Goal: Information Seeking & Learning: Learn about a topic

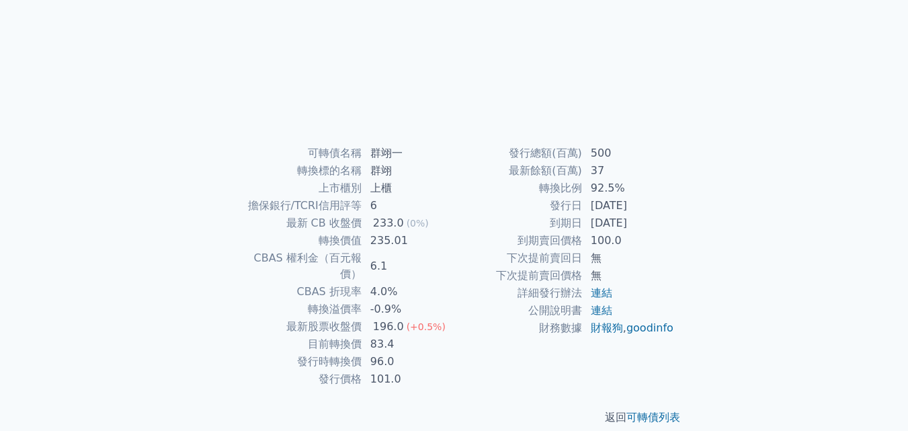
scroll to position [192, 0]
drag, startPoint x: 590, startPoint y: 187, endPoint x: 643, endPoint y: 184, distance: 53.2
click at [642, 184] on td "92.5%" at bounding box center [629, 188] width 92 height 17
drag, startPoint x: 397, startPoint y: 151, endPoint x: 432, endPoint y: 151, distance: 35.6
click at [432, 151] on td "群翊一" at bounding box center [408, 153] width 92 height 17
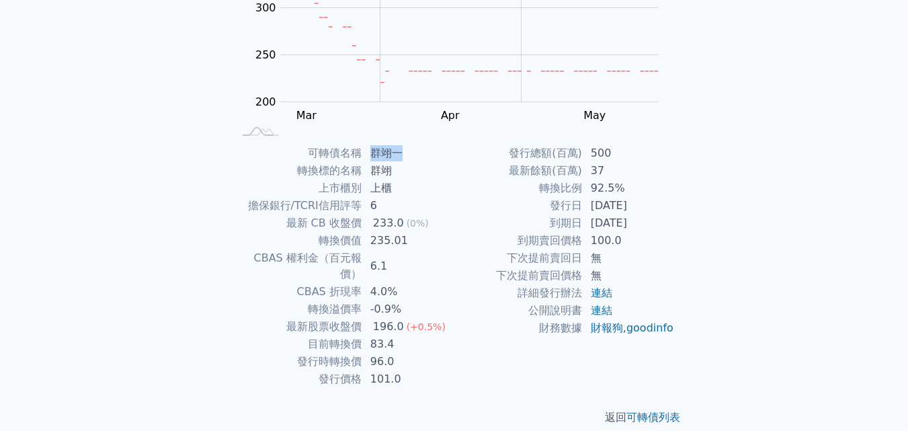
click at [432, 151] on td "群翊一" at bounding box center [408, 153] width 92 height 17
drag, startPoint x: 572, startPoint y: 190, endPoint x: 668, endPoint y: 191, distance: 96.2
click at [668, 191] on tr "轉換比例 92.5%" at bounding box center [565, 188] width 221 height 17
click at [668, 191] on td "92.5%" at bounding box center [629, 188] width 92 height 17
drag, startPoint x: 401, startPoint y: 239, endPoint x: 342, endPoint y: 238, distance: 59.9
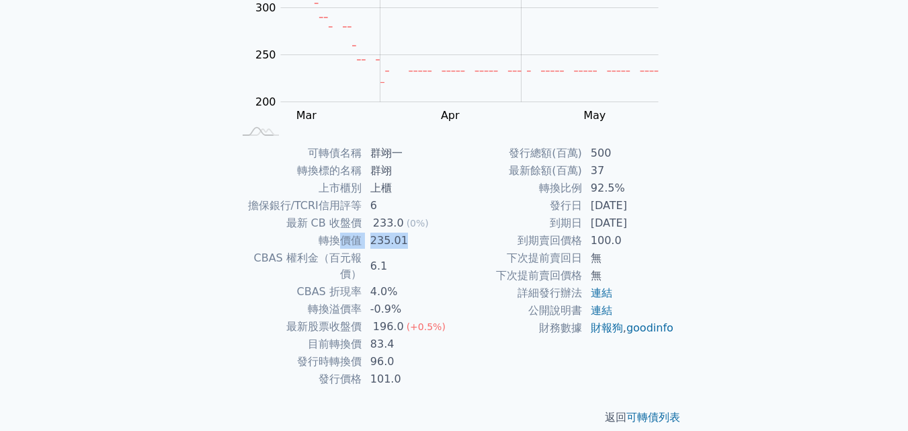
click at [342, 238] on tr "轉換價值 235.01" at bounding box center [344, 240] width 221 height 17
click at [440, 239] on td "235.01" at bounding box center [408, 240] width 92 height 17
drag, startPoint x: 587, startPoint y: 186, endPoint x: 663, endPoint y: 186, distance: 76.0
click at [663, 186] on td "92.5%" at bounding box center [629, 188] width 92 height 17
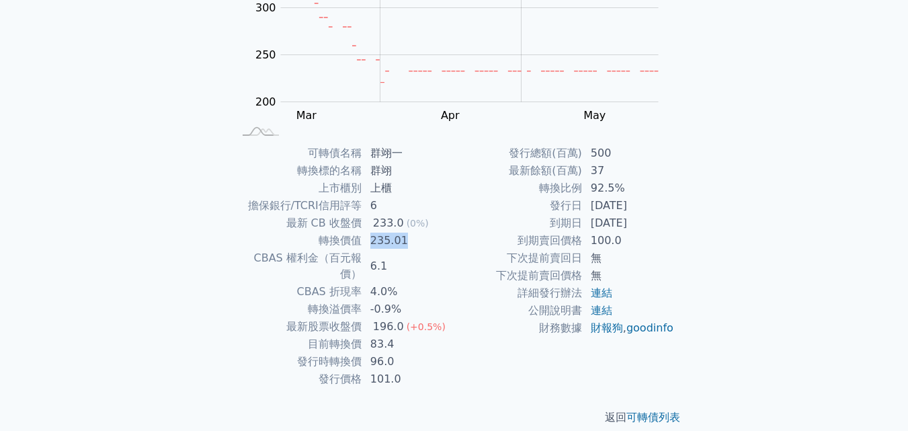
drag, startPoint x: 368, startPoint y: 240, endPoint x: 431, endPoint y: 240, distance: 63.2
click at [431, 240] on td "235.01" at bounding box center [408, 240] width 92 height 17
click at [765, 181] on div "可轉債列表 財務數據 可轉債列表 財務數據 登入／註冊 登入／註冊 可轉債列表 › 66641 群翊一 66641 群翊一 可轉債詳細資訊 Zoom Out …" at bounding box center [454, 127] width 908 height 639
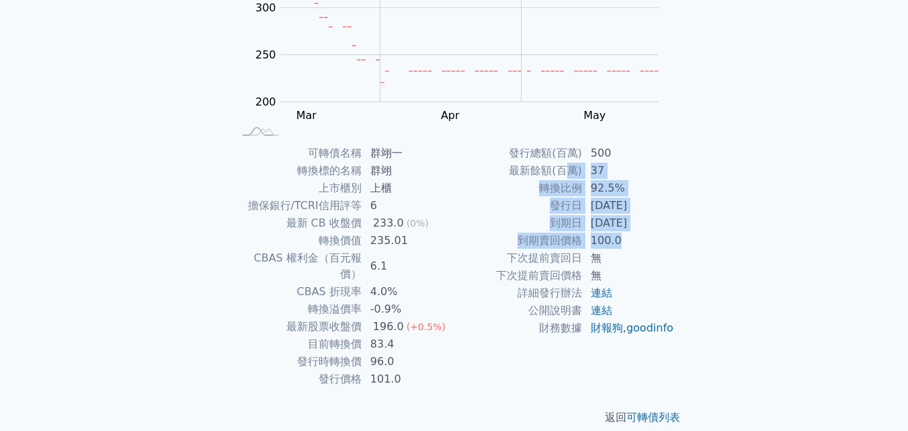
drag, startPoint x: 574, startPoint y: 174, endPoint x: 631, endPoint y: 239, distance: 86.7
click at [631, 239] on tbody "發行總額(百萬) 500 最新餘額(百萬) 37 轉換比例 92.5% 發行日 2022-05-30 到期日 2025-05-30 到期賣回價格 100.0 …" at bounding box center [565, 241] width 221 height 192
click at [633, 239] on td "100.0" at bounding box center [629, 240] width 92 height 17
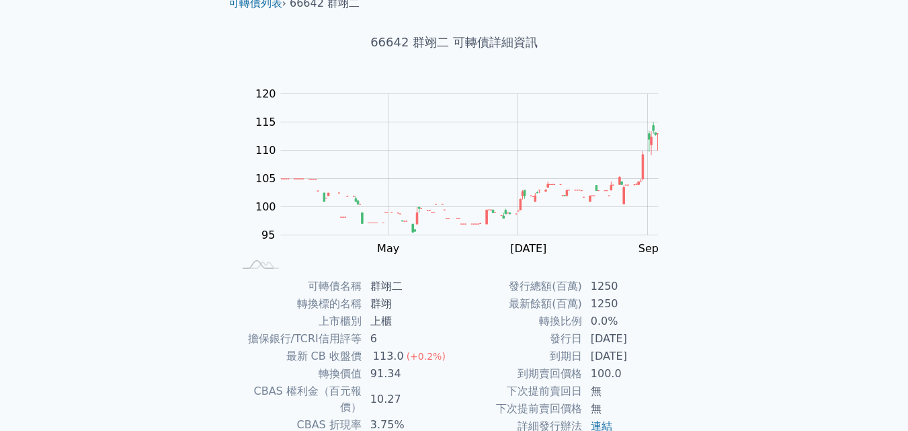
scroll to position [134, 0]
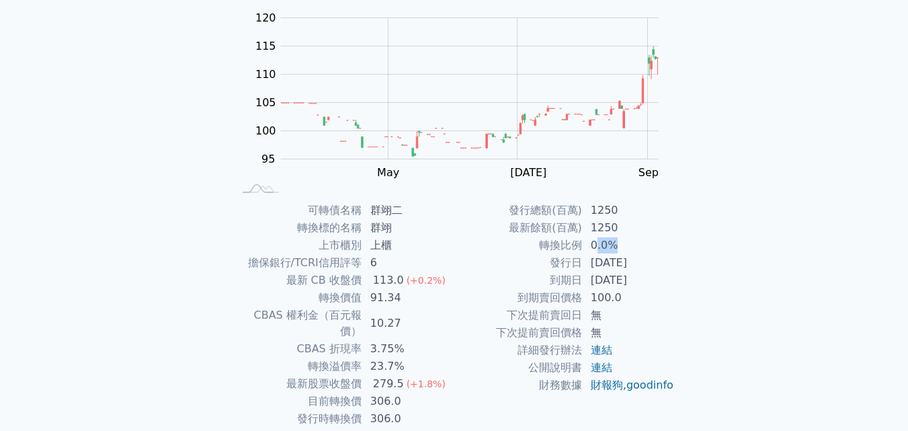
drag, startPoint x: 648, startPoint y: 246, endPoint x: 656, endPoint y: 246, distance: 8.1
click at [656, 246] on td "0.0%" at bounding box center [629, 245] width 92 height 17
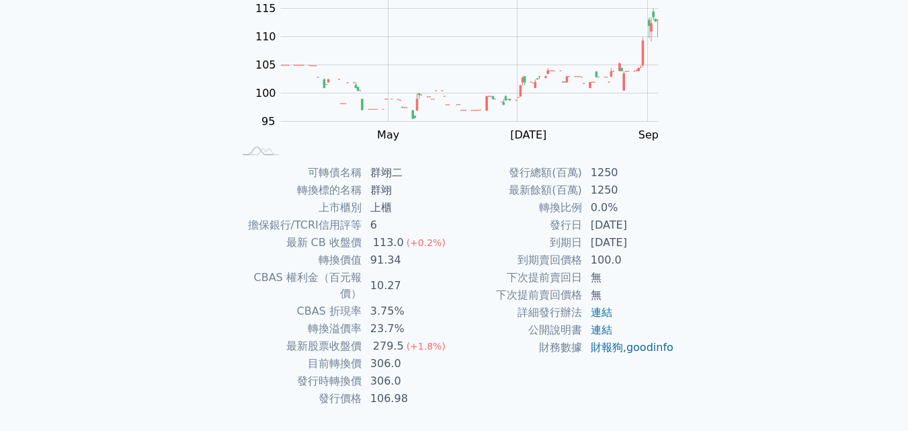
scroll to position [192, 0]
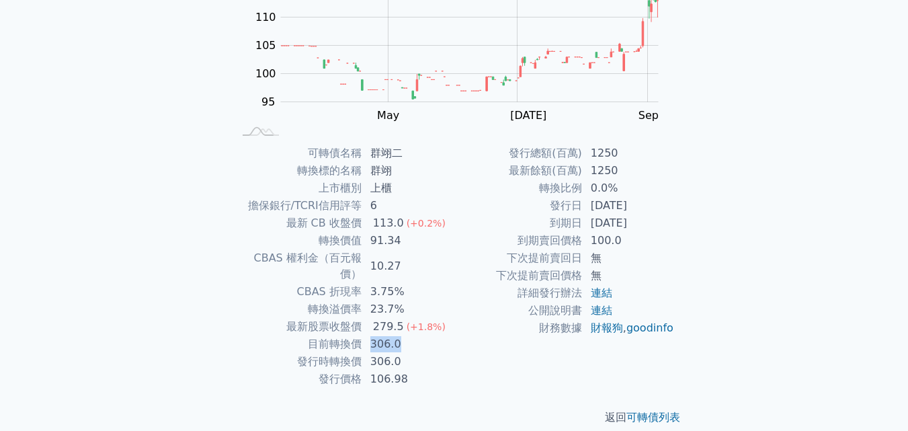
drag, startPoint x: 367, startPoint y: 327, endPoint x: 409, endPoint y: 329, distance: 42.4
click at [409, 336] on td "306.0" at bounding box center [408, 344] width 92 height 17
drag, startPoint x: 370, startPoint y: 346, endPoint x: 410, endPoint y: 348, distance: 40.4
click at [410, 353] on td "306.0" at bounding box center [408, 361] width 92 height 17
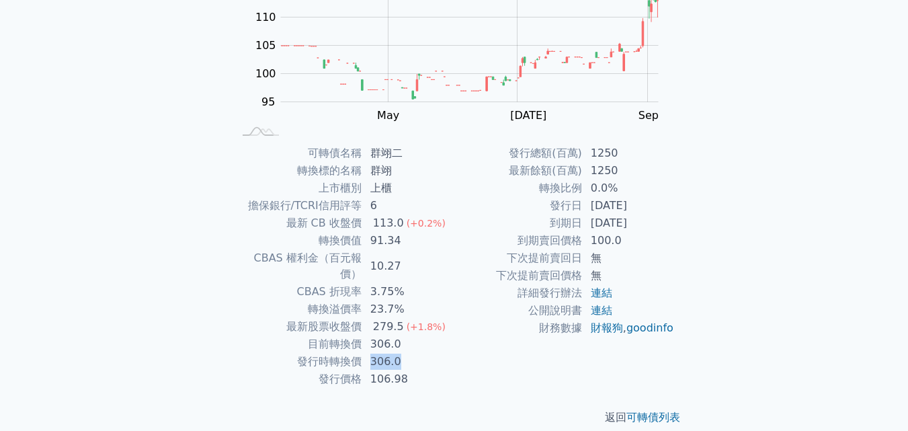
click at [410, 353] on td "306.0" at bounding box center [408, 361] width 92 height 17
drag, startPoint x: 373, startPoint y: 345, endPoint x: 381, endPoint y: 340, distance: 9.3
click at [292, 353] on tr "發行時轉換價 306.0" at bounding box center [344, 361] width 221 height 17
click at [417, 353] on td "306.0" at bounding box center [408, 361] width 92 height 17
drag, startPoint x: 351, startPoint y: 364, endPoint x: 462, endPoint y: 325, distance: 117.6
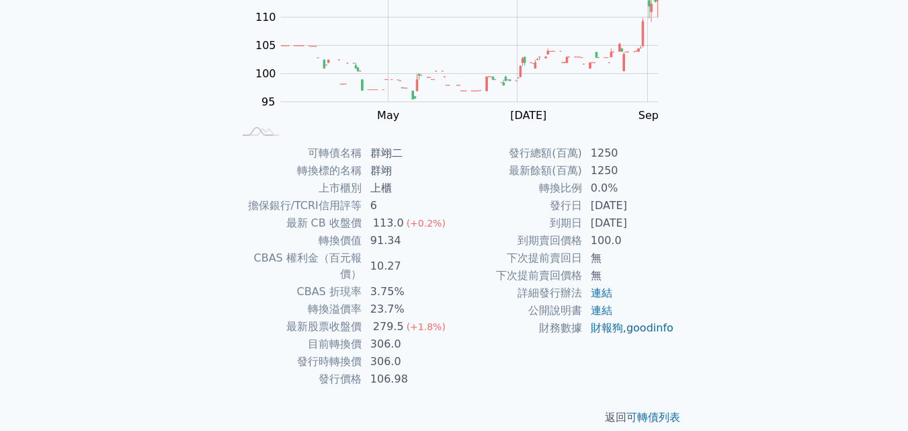
click at [354, 370] on td "發行價格" at bounding box center [298, 378] width 128 height 17
drag, startPoint x: 535, startPoint y: 153, endPoint x: 622, endPoint y: 151, distance: 86.8
click at [622, 151] on tr "發行總額(百萬) 1250" at bounding box center [565, 153] width 221 height 17
click at [629, 151] on td "1250" at bounding box center [629, 153] width 92 height 17
drag, startPoint x: 552, startPoint y: 151, endPoint x: 637, endPoint y: 151, distance: 84.7
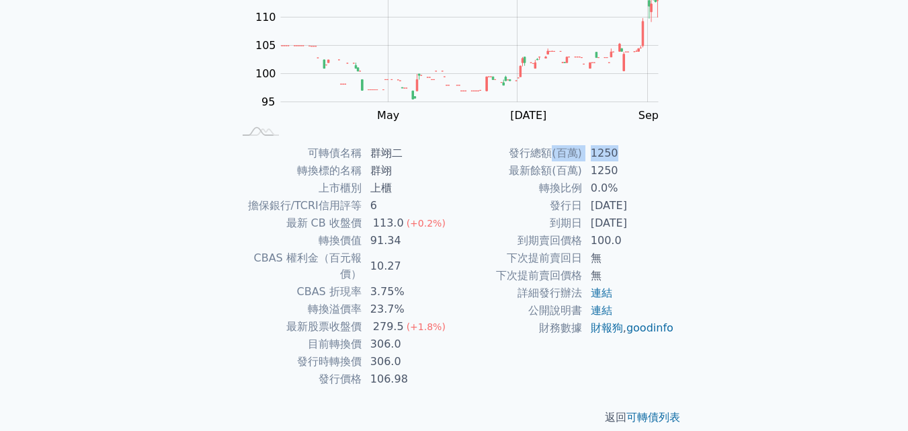
click at [637, 151] on tr "發行總額(百萬) 1250" at bounding box center [565, 153] width 221 height 17
click at [666, 216] on td "2027-11-19" at bounding box center [629, 222] width 92 height 17
drag, startPoint x: 662, startPoint y: 226, endPoint x: 486, endPoint y: 208, distance: 177.0
click at [486, 208] on tbody "發行總額(百萬) 1250 最新餘額(百萬) 1250 轉換比例 0.0% 發行日 2024-11-19 到期日 2027-11-19 到期賣回價格 100.…" at bounding box center [565, 241] width 221 height 192
click at [573, 234] on td "到期賣回價格" at bounding box center [519, 240] width 128 height 17
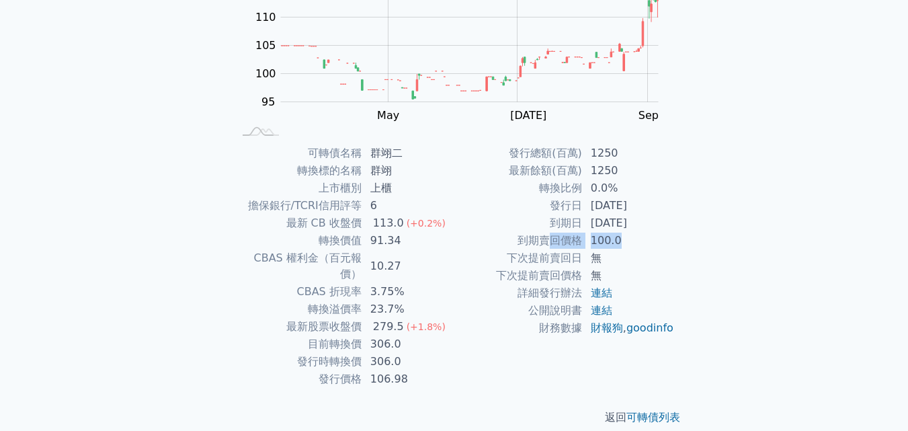
drag, startPoint x: 551, startPoint y: 241, endPoint x: 685, endPoint y: 235, distance: 134.6
click at [685, 235] on div "可轉債名稱 群翊二 轉換標的名稱 群翊 上市櫃別 上櫃 擔保銀行/TCRI信用評等 6 最新 CB 收盤價 113.0 (+0.2%) 轉換價值 91.34 …" at bounding box center [454, 266] width 473 height 243
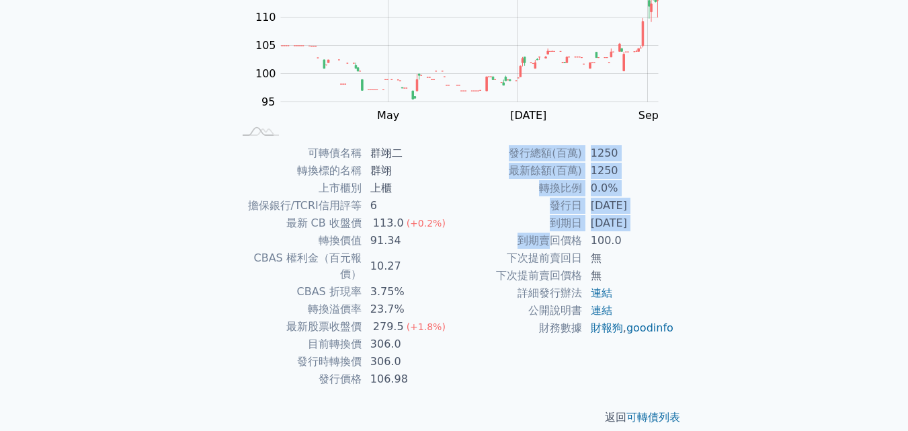
click at [684, 235] on div "可轉債名稱 群翊二 轉換標的名稱 群翊 上市櫃別 上櫃 擔保銀行/TCRI信用評等 6 最新 CB 收盤價 113.0 (+0.2%) 轉換價值 91.34 …" at bounding box center [454, 266] width 473 height 243
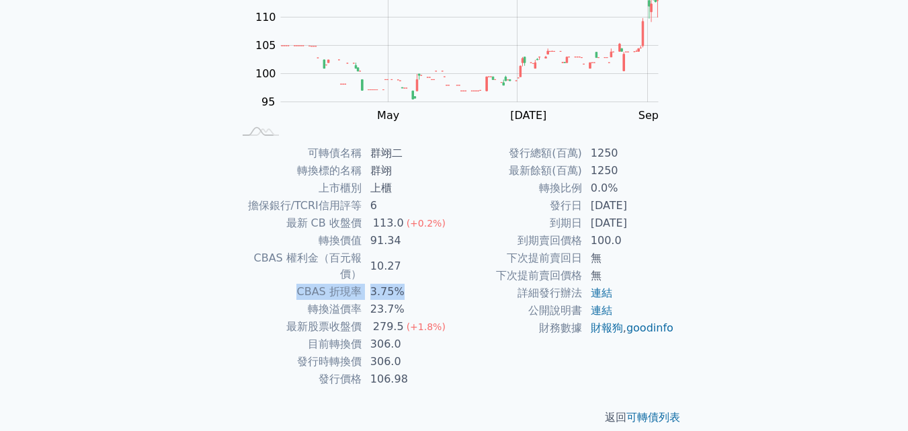
click at [303, 283] on tr "CBAS 折現率 3.75%" at bounding box center [344, 291] width 221 height 17
click at [368, 283] on td "3.75%" at bounding box center [408, 291] width 92 height 17
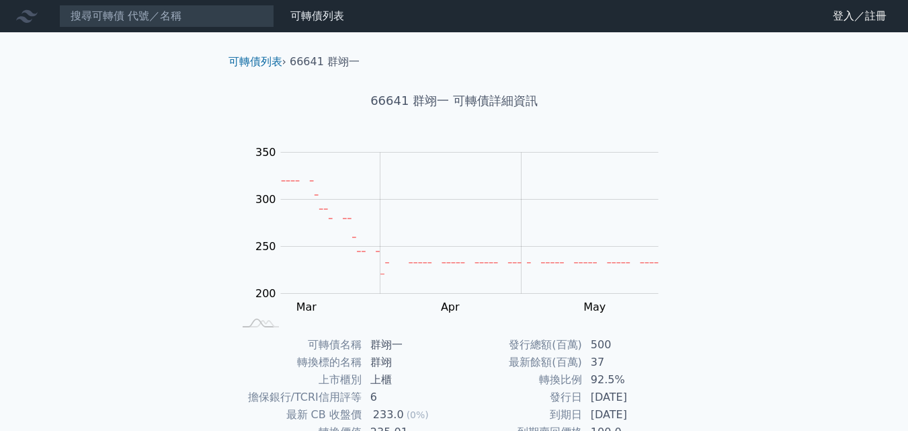
scroll to position [192, 0]
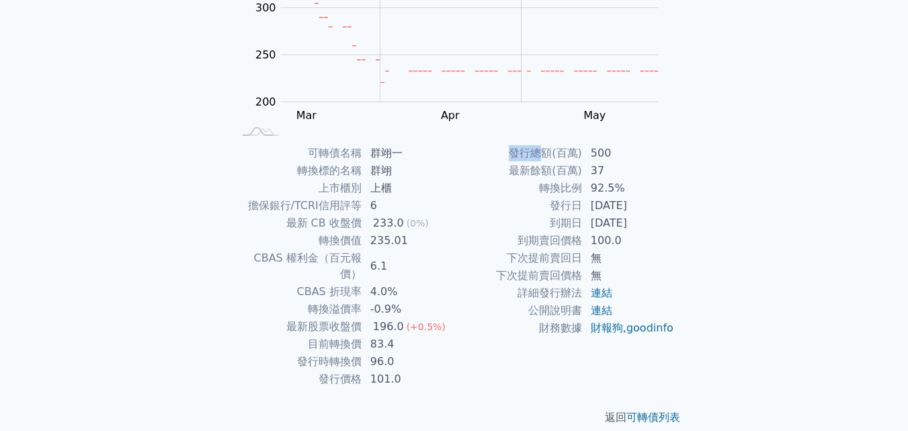
drag, startPoint x: 516, startPoint y: 153, endPoint x: 548, endPoint y: 151, distance: 32.3
click at [548, 151] on td "發行總額(百萬)" at bounding box center [519, 153] width 128 height 17
click at [559, 165] on td "最新餘額(百萬)" at bounding box center [519, 170] width 128 height 17
drag, startPoint x: 297, startPoint y: 344, endPoint x: 398, endPoint y: 340, distance: 100.9
click at [398, 353] on tr "發行時轉換價 96.0" at bounding box center [344, 361] width 221 height 17
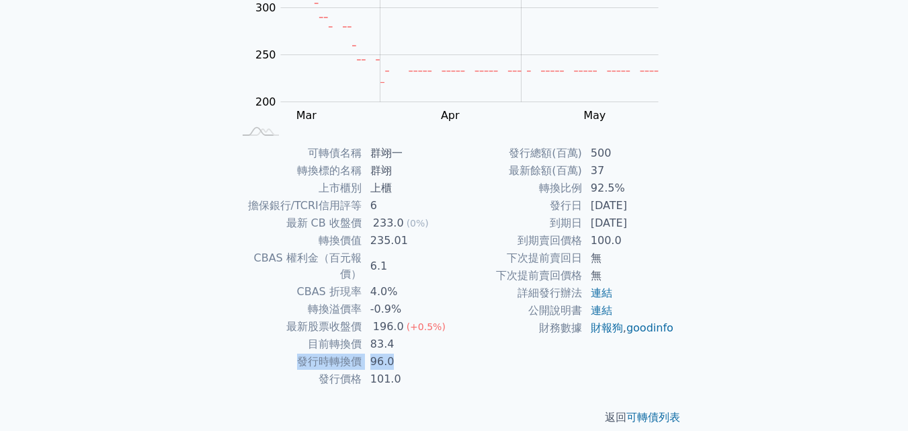
click at [405, 353] on td "96.0" at bounding box center [408, 361] width 92 height 17
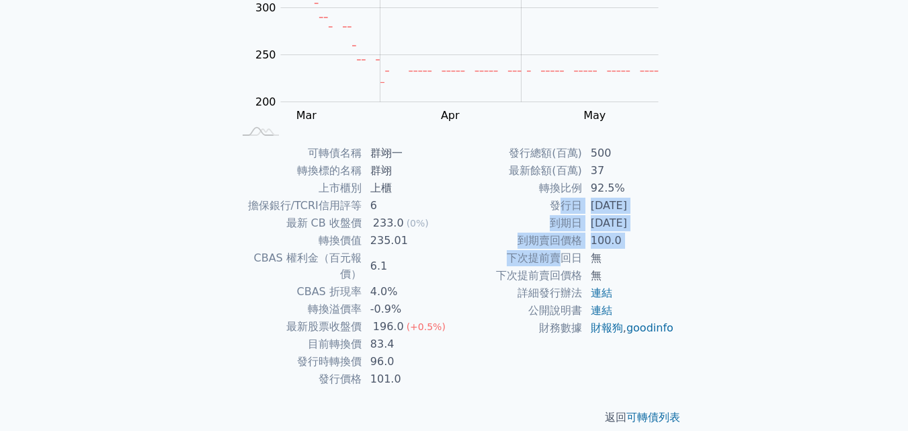
drag, startPoint x: 557, startPoint y: 245, endPoint x: 554, endPoint y: 262, distance: 17.8
click at [555, 261] on tbody "發行總額(百萬) 500 最新餘額(百萬) 37 轉換比例 92.5% 發行日 [DATE] 到期日 [DATE] 到期賣回價格 100.0 下次提前賣回日 …" at bounding box center [565, 241] width 221 height 192
click at [554, 263] on td "下次提前賣回日" at bounding box center [519, 257] width 128 height 17
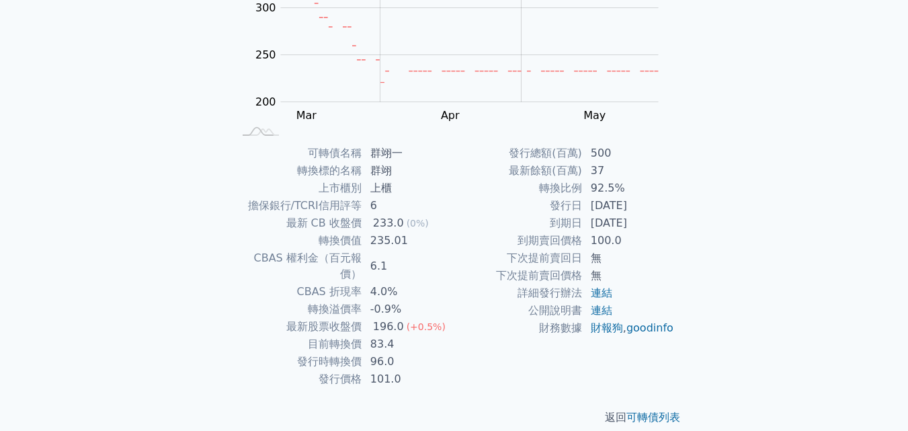
drag, startPoint x: 567, startPoint y: 225, endPoint x: 674, endPoint y: 226, distance: 106.2
click at [674, 226] on tr "到期日 2025-05-30" at bounding box center [565, 222] width 221 height 17
click at [674, 226] on td "[DATE]" at bounding box center [629, 222] width 92 height 17
drag, startPoint x: 627, startPoint y: 190, endPoint x: 482, endPoint y: 187, distance: 144.6
click at [482, 187] on tr "轉換比例 92.5%" at bounding box center [565, 188] width 221 height 17
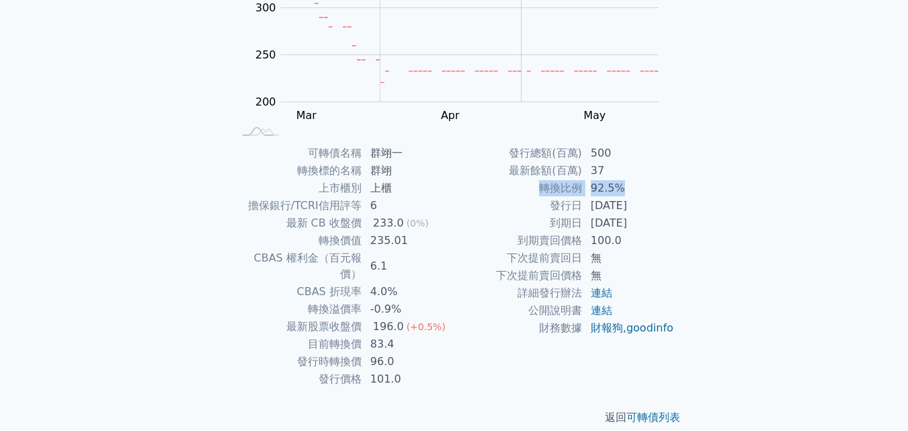
click at [500, 190] on td "轉換比例" at bounding box center [519, 188] width 128 height 17
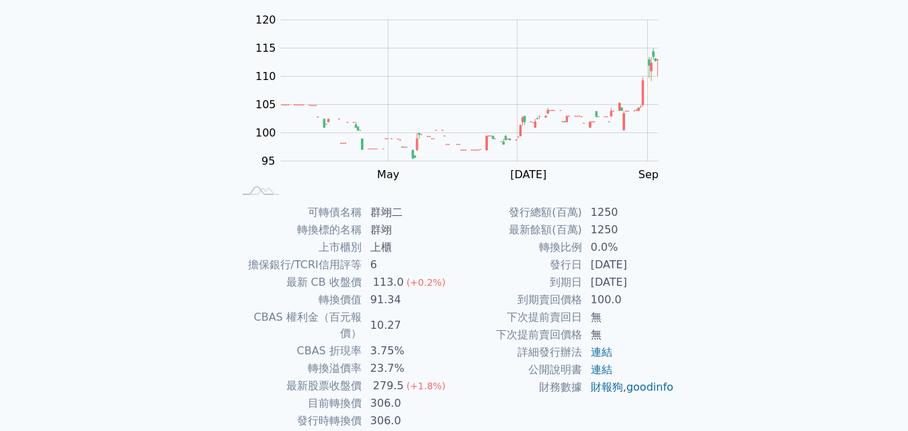
scroll to position [134, 0]
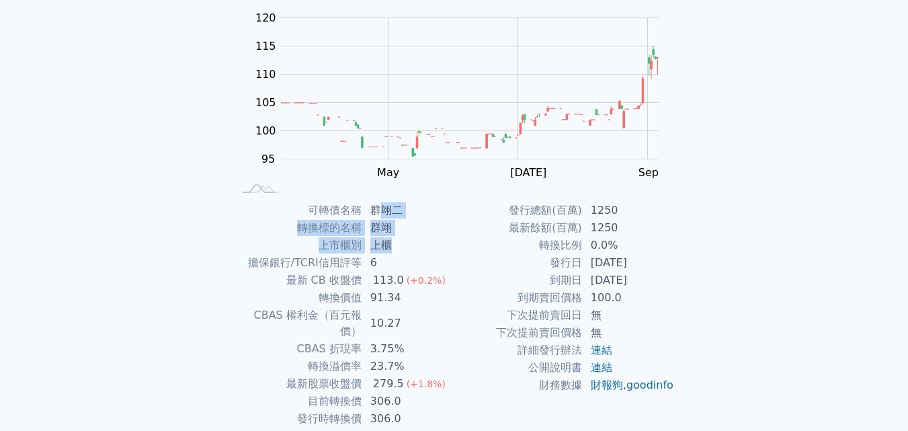
drag, startPoint x: 379, startPoint y: 210, endPoint x: 418, endPoint y: 233, distance: 45.8
click at [388, 237] on tbody "可轉債名稱 群翊二 轉換標的名稱 群翊 上市櫃別 上櫃 擔保銀行/TCRI信用評等 6 最新 CB 收盤價 113.0 (+0.2%) 轉換價值 91.34 …" at bounding box center [344, 323] width 221 height 243
click at [428, 233] on td "群翊" at bounding box center [408, 227] width 92 height 17
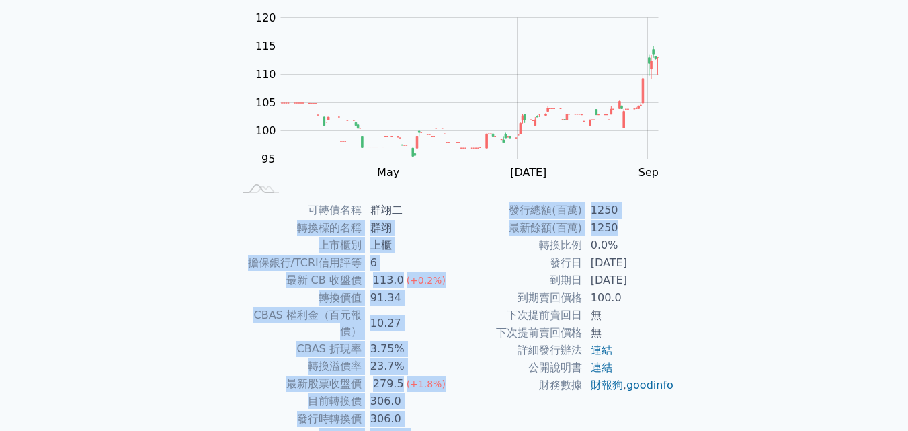
drag, startPoint x: 505, startPoint y: 220, endPoint x: 440, endPoint y: 218, distance: 65.3
click at [440, 218] on div "可轉債名稱 群翊二 轉換標的名稱 群翊 上市櫃別 上櫃 擔保銀行/TCRI信用評等 6 最新 CB 收盤價 113.0 (+0.2%) 轉換價值 91.34 …" at bounding box center [454, 323] width 473 height 243
click at [578, 231] on td "最新餘額(百萬)" at bounding box center [519, 227] width 128 height 17
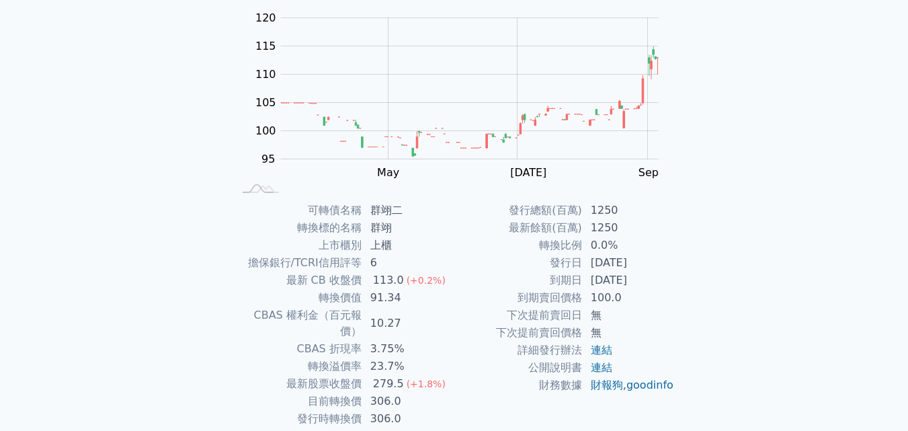
drag, startPoint x: 569, startPoint y: 260, endPoint x: 667, endPoint y: 283, distance: 100.9
click at [667, 283] on tbody "發行總額(百萬) 1250 最新餘額(百萬) 1250 轉換比例 0.0% 發行日 2024-11-19 到期日 2027-11-19 到期賣回價格 100.…" at bounding box center [565, 298] width 221 height 192
click at [666, 283] on td "2027-11-19" at bounding box center [629, 280] width 92 height 17
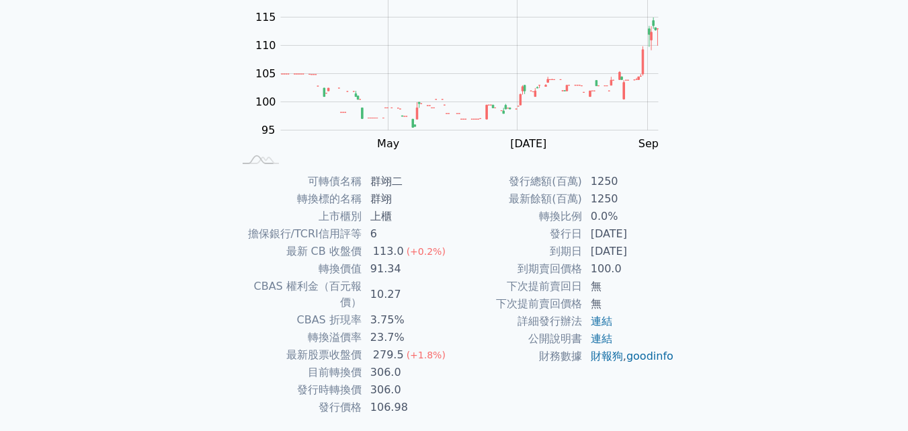
scroll to position [192, 0]
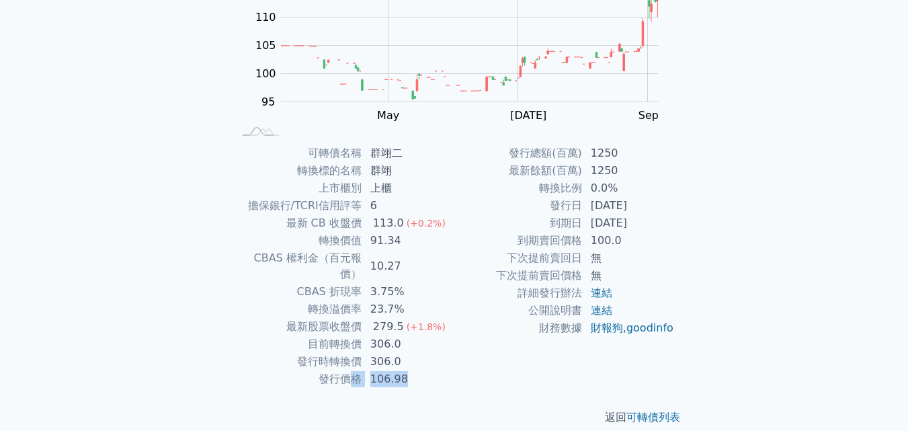
click at [346, 370] on tr "發行價格 106.98" at bounding box center [344, 378] width 221 height 17
drag, startPoint x: 356, startPoint y: 356, endPoint x: 364, endPoint y: 340, distance: 18.4
click at [356, 370] on td "發行價格" at bounding box center [298, 378] width 128 height 17
click at [372, 319] on div "279.5" at bounding box center [388, 327] width 36 height 16
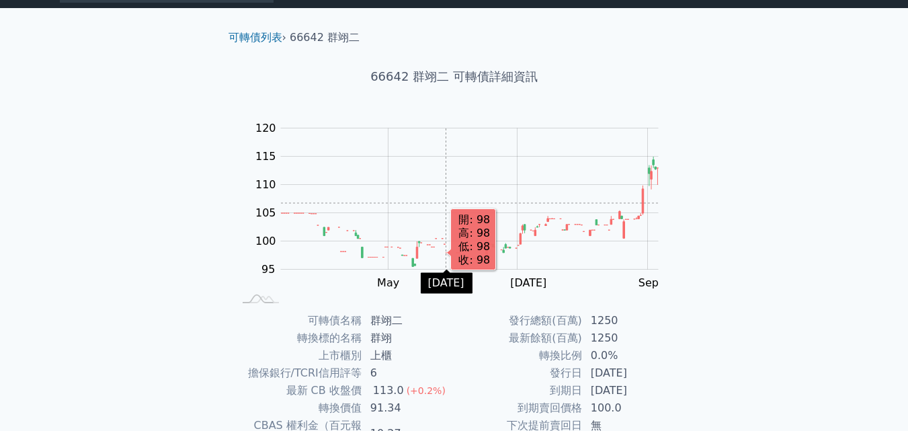
scroll to position [67, 0]
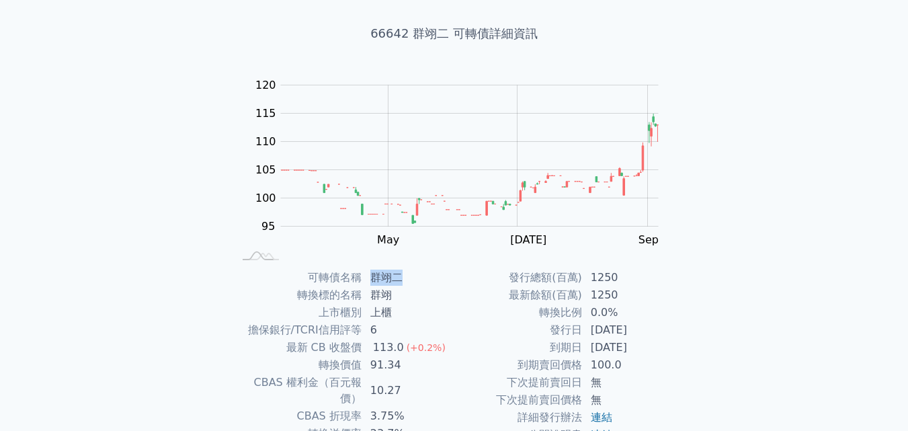
drag, startPoint x: 370, startPoint y: 277, endPoint x: 409, endPoint y: 274, distance: 38.5
click at [409, 274] on td "群翊二" at bounding box center [408, 277] width 92 height 17
click at [476, 314] on td "轉換比例" at bounding box center [519, 312] width 128 height 17
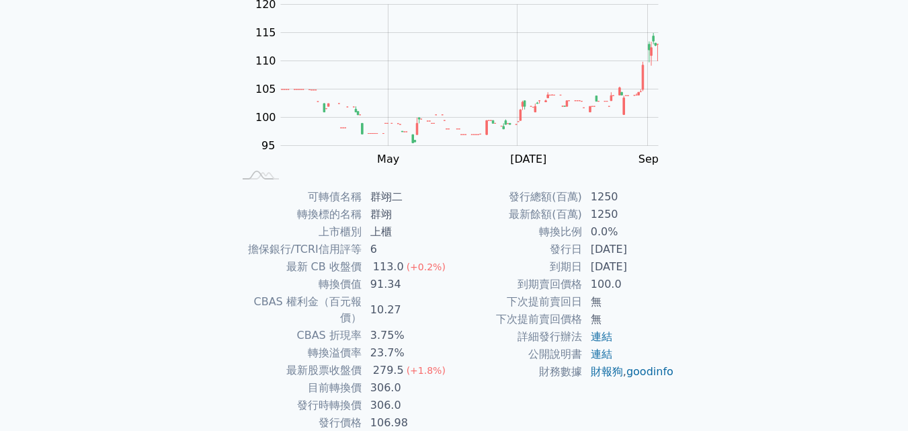
scroll to position [192, 0]
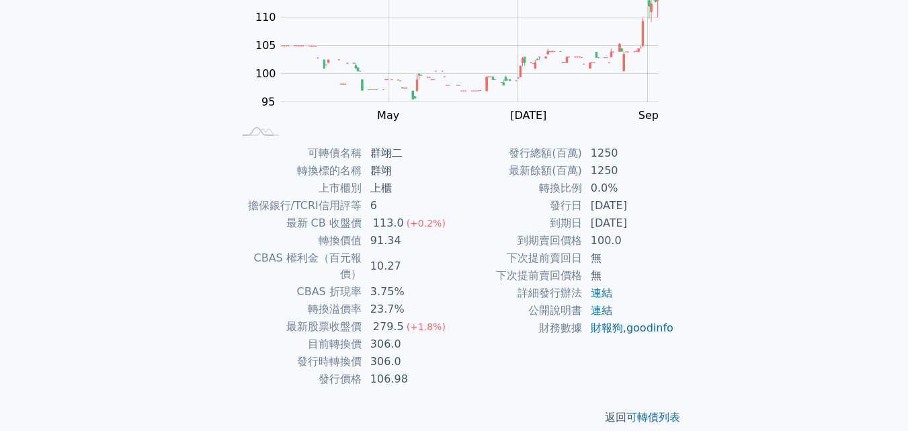
click at [282, 318] on td "最新股票收盤價" at bounding box center [298, 326] width 128 height 17
drag, startPoint x: 292, startPoint y: 316, endPoint x: 407, endPoint y: 315, distance: 115.0
click at [407, 318] on tr "最新股票收盤價 279.5 (+1.8%)" at bounding box center [344, 326] width 221 height 17
click at [407, 321] on span "(+1.8%)" at bounding box center [426, 326] width 39 height 11
drag, startPoint x: 310, startPoint y: 327, endPoint x: 395, endPoint y: 332, distance: 84.9
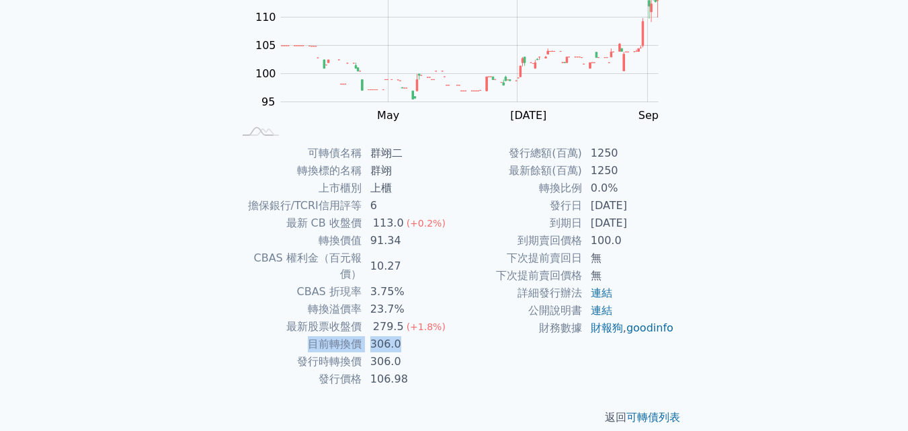
click at [395, 336] on tr "目前轉換價 306.0" at bounding box center [344, 344] width 221 height 17
click at [395, 336] on td "306.0" at bounding box center [408, 344] width 92 height 17
drag, startPoint x: 407, startPoint y: 346, endPoint x: 294, endPoint y: 348, distance: 113.0
click at [294, 353] on tr "發行時轉換價 306.0" at bounding box center [344, 361] width 221 height 17
click at [295, 353] on td "發行時轉換價" at bounding box center [298, 361] width 128 height 17
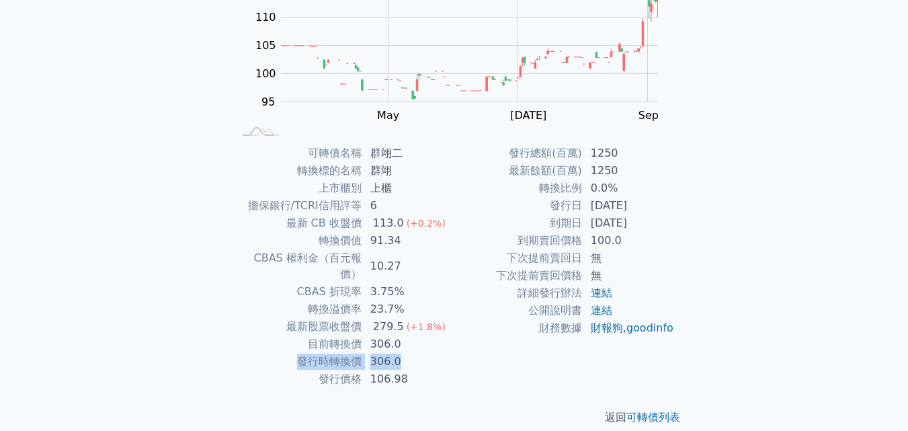
click at [307, 353] on td "發行時轉換價" at bounding box center [298, 361] width 128 height 17
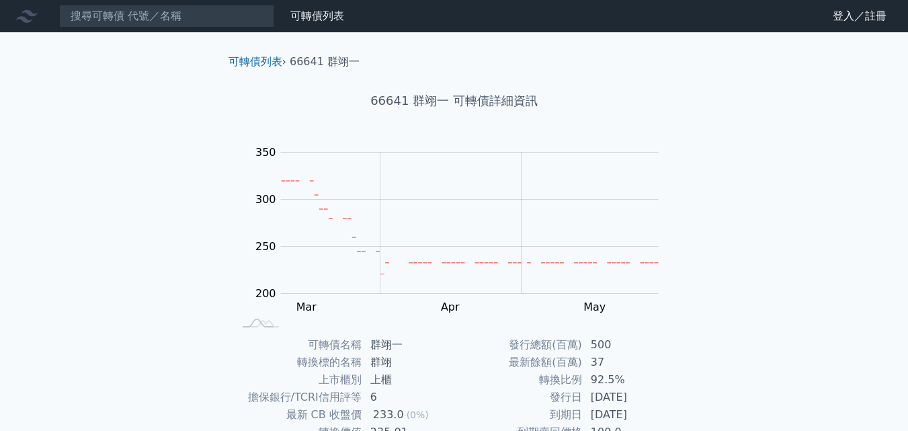
scroll to position [192, 0]
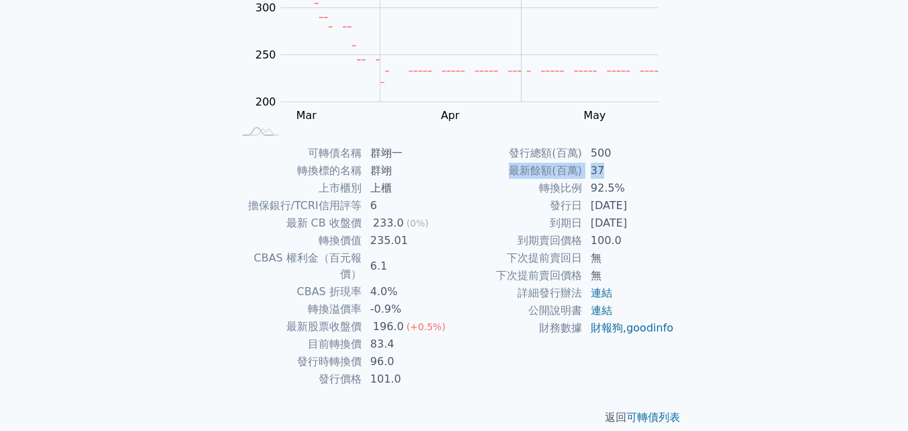
drag, startPoint x: 607, startPoint y: 171, endPoint x: 634, endPoint y: 167, distance: 27.1
click at [499, 165] on tr "最新餘額(百萬) 37" at bounding box center [565, 170] width 221 height 17
click at [634, 167] on td "37" at bounding box center [629, 170] width 92 height 17
drag, startPoint x: 621, startPoint y: 153, endPoint x: 482, endPoint y: 151, distance: 138.5
click at [482, 151] on tr "發行總額(百萬) 500" at bounding box center [565, 153] width 221 height 17
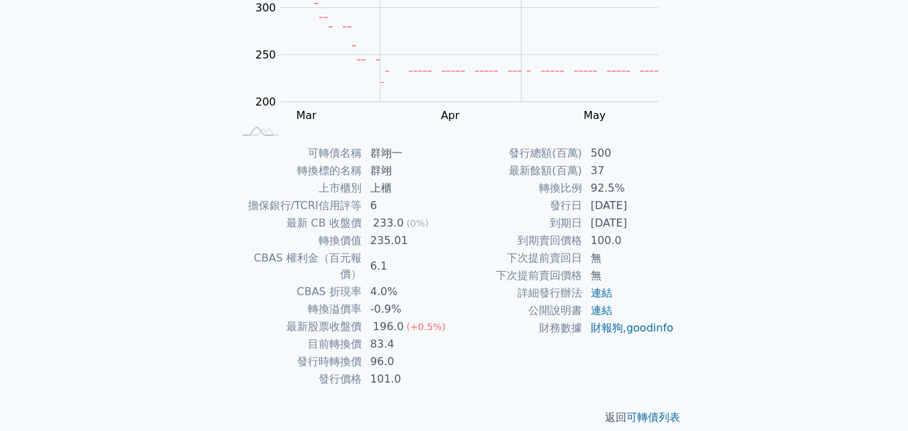
click at [631, 174] on td "37" at bounding box center [629, 170] width 92 height 17
drag, startPoint x: 600, startPoint y: 173, endPoint x: 475, endPoint y: 171, distance: 125.1
click at [467, 171] on tr "最新餘額(百萬) 37" at bounding box center [565, 170] width 221 height 17
click at [541, 176] on td "最新餘額(百萬)" at bounding box center [519, 170] width 128 height 17
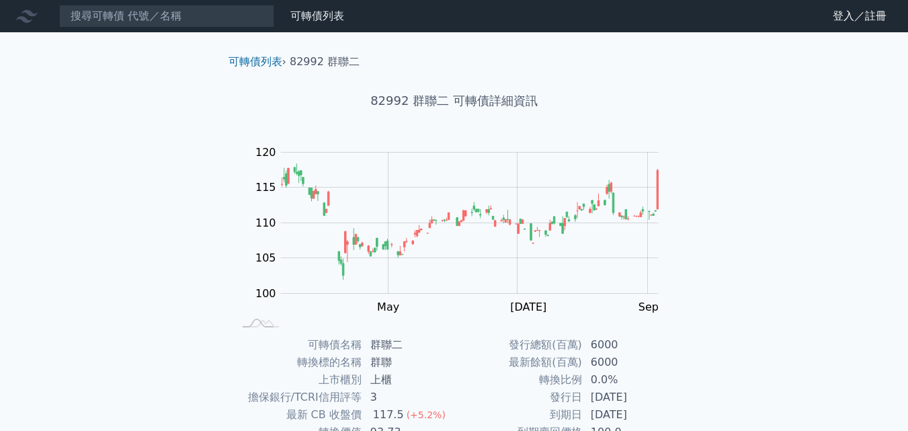
scroll to position [134, 0]
